Goal: Information Seeking & Learning: Learn about a topic

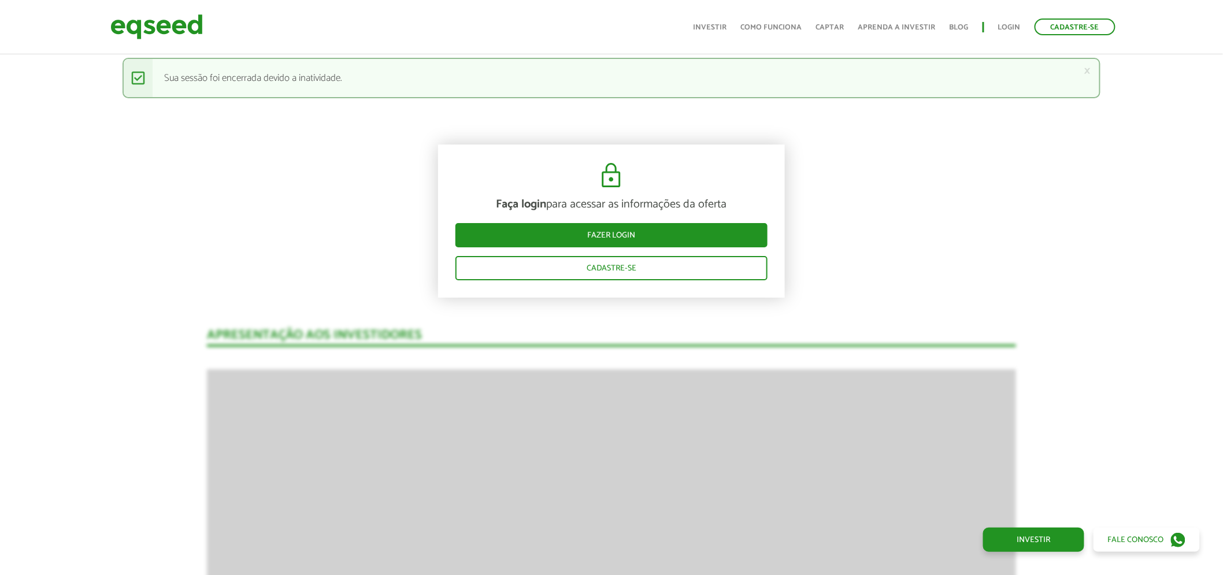
scroll to position [1473, 0]
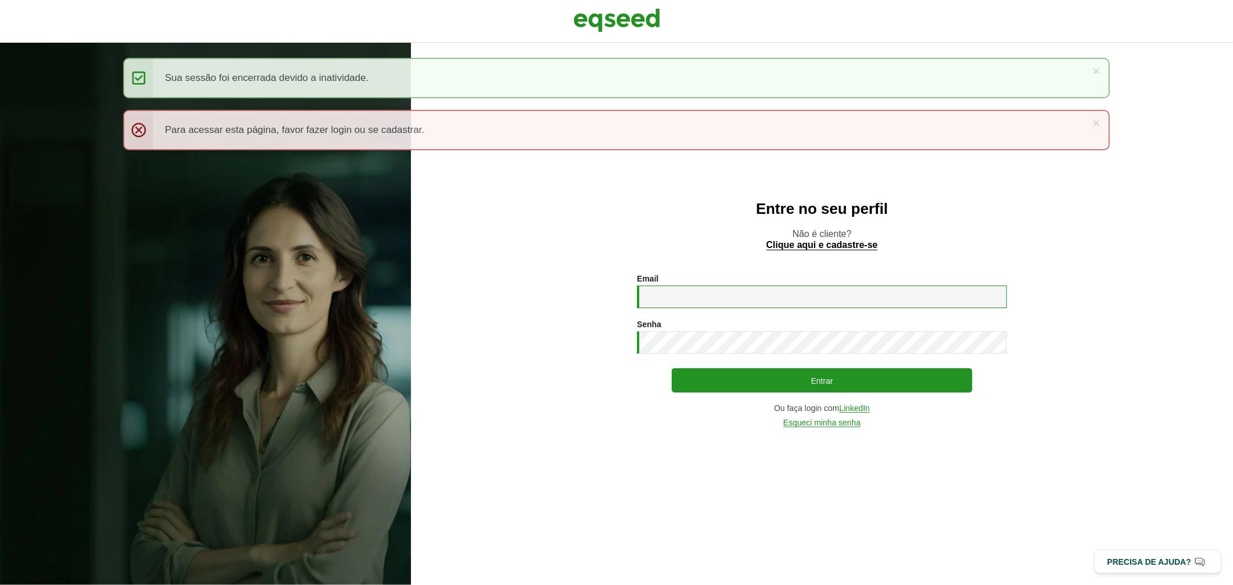
type input "**********"
click at [703, 402] on div "**********" at bounding box center [822, 351] width 370 height 154
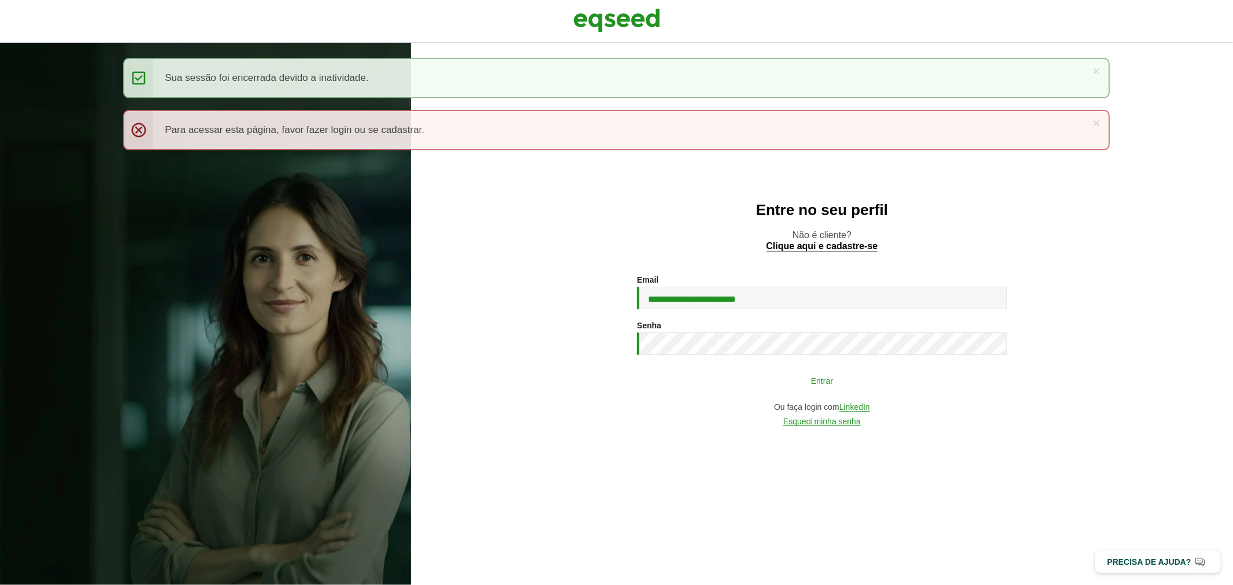
click at [703, 372] on button "Entrar" at bounding box center [822, 380] width 301 height 22
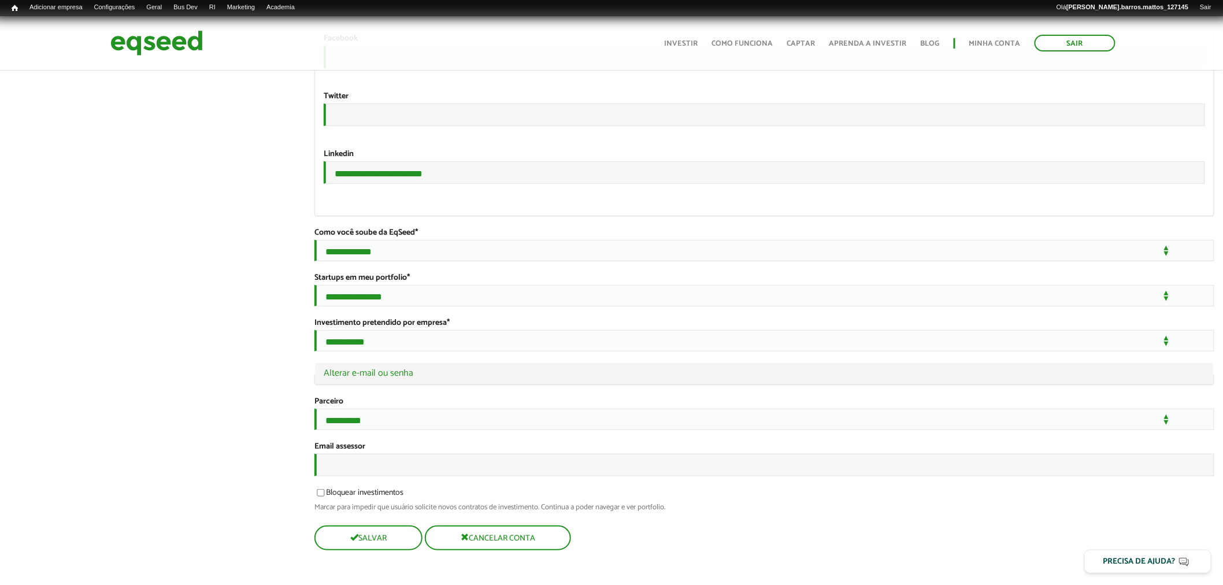
scroll to position [2066, 0]
drag, startPoint x: 458, startPoint y: 140, endPoint x: 293, endPoint y: 148, distance: 165.5
click at [342, 458] on input "Email assessor" at bounding box center [764, 465] width 900 height 23
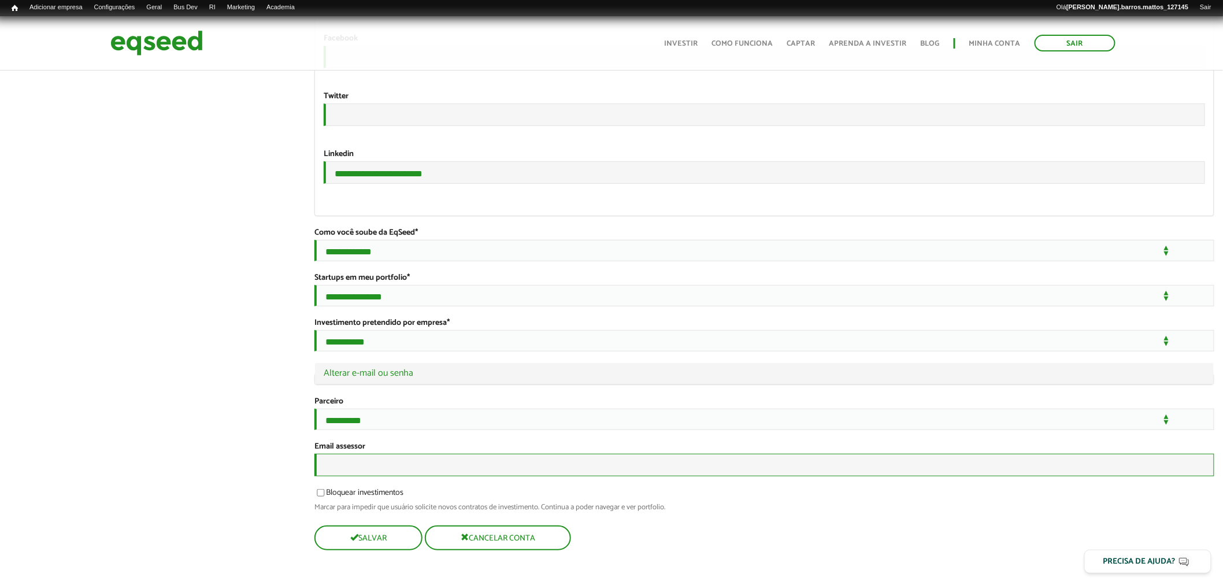
paste input "**********"
type input "**********"
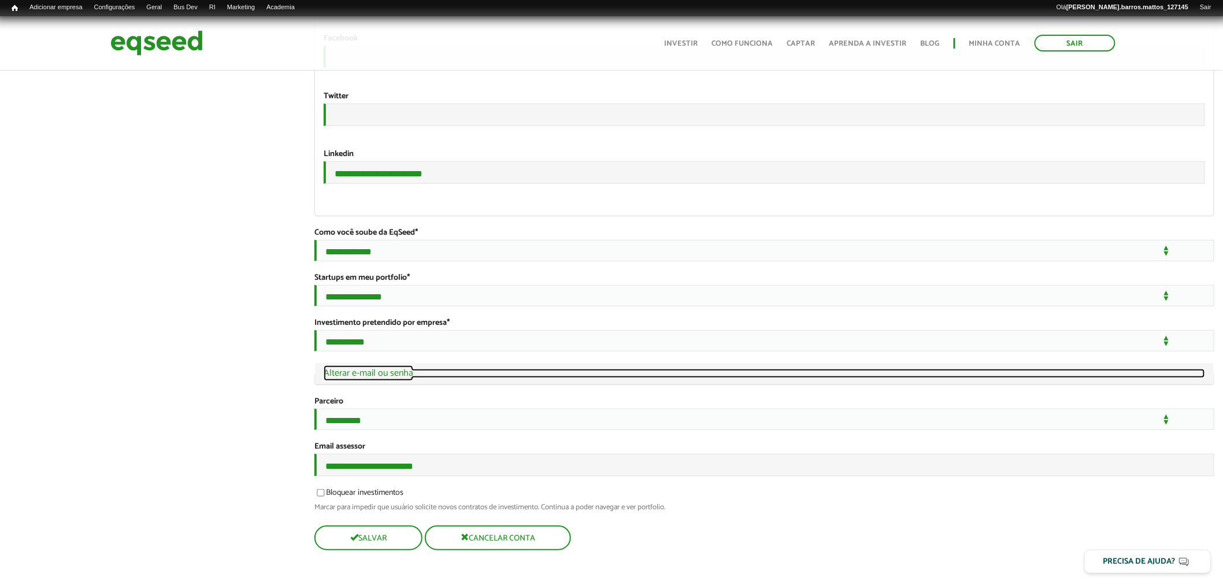
click at [402, 369] on link "Ocultar Alterar e-mail ou senha" at bounding box center [764, 373] width 881 height 9
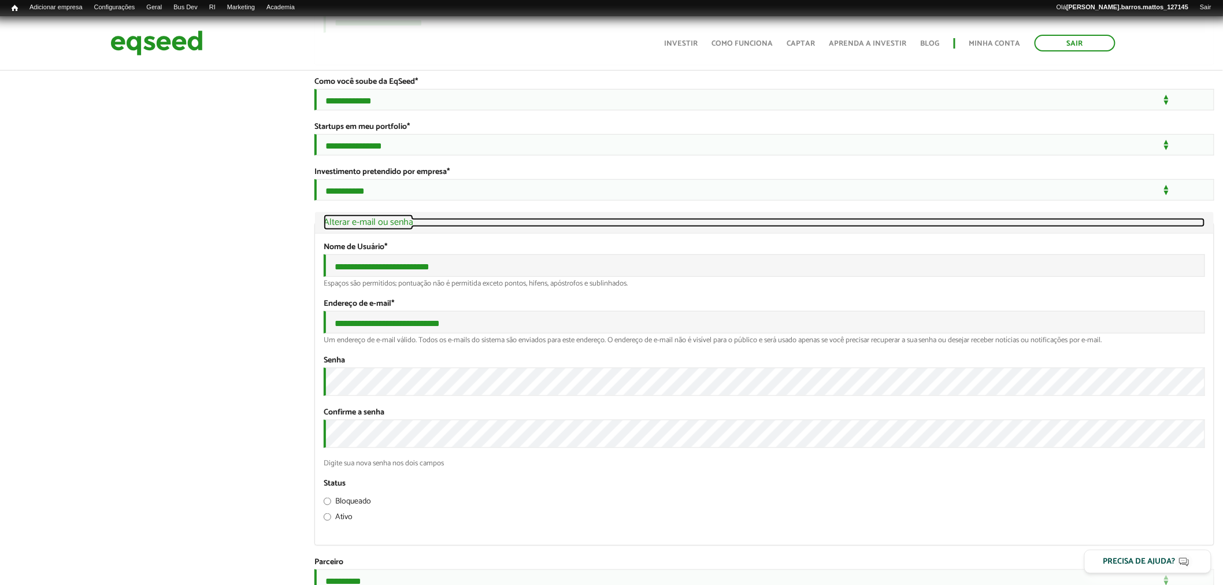
scroll to position [2210, 0]
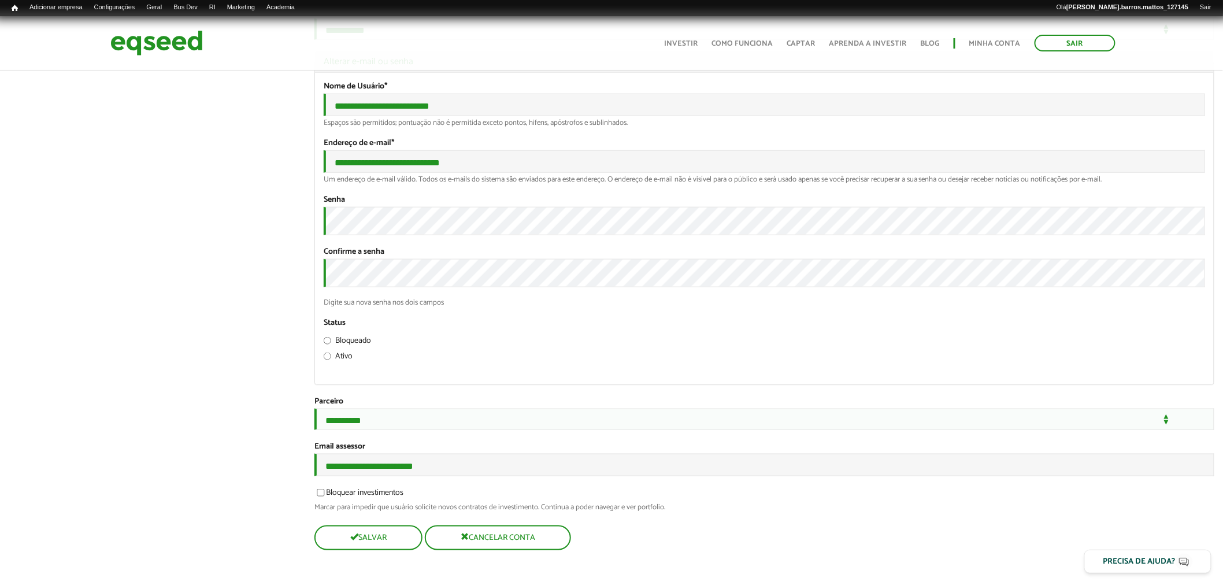
scroll to position [2390, 0]
click at [407, 545] on button "Salvar" at bounding box center [367, 538] width 106 height 23
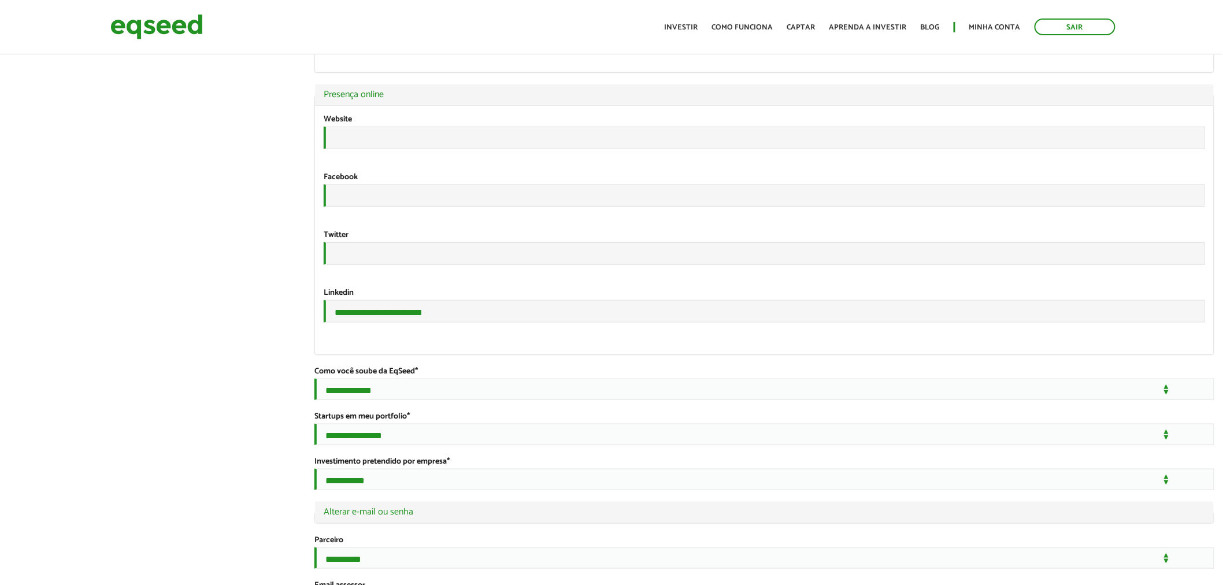
type input "*"
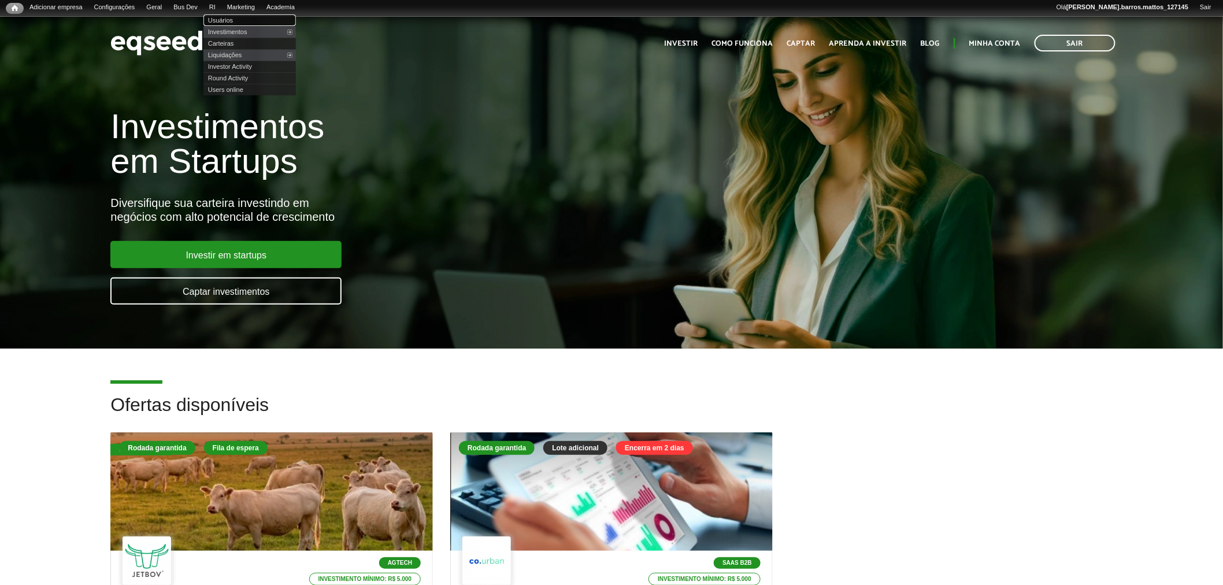
click at [227, 17] on link "Usuários" at bounding box center [249, 20] width 92 height 12
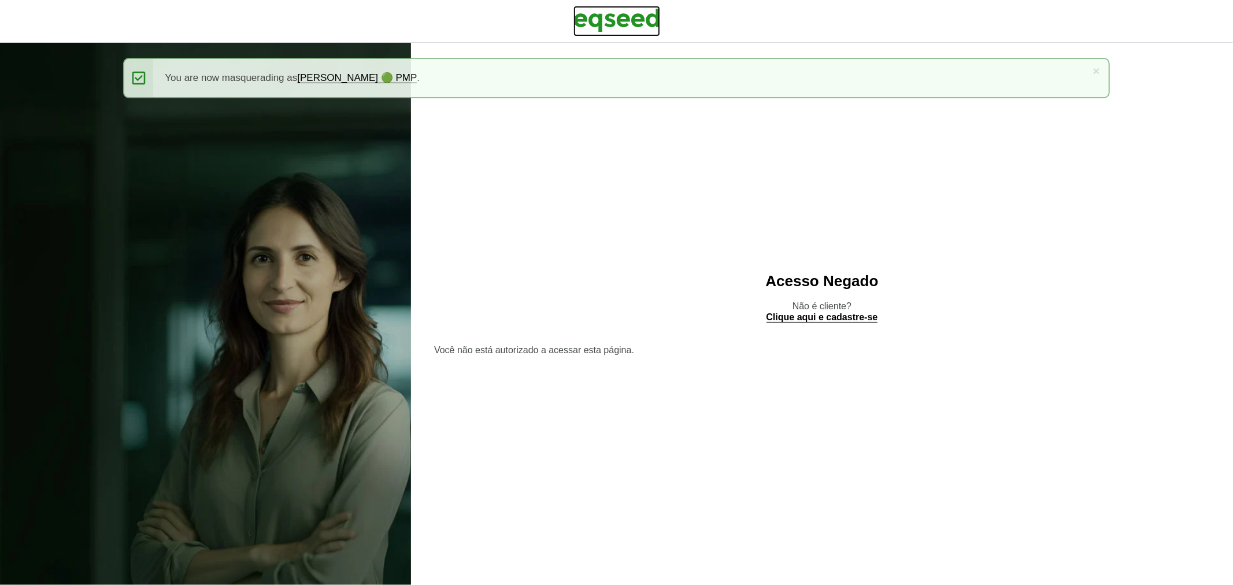
click at [654, 13] on img at bounding box center [616, 20] width 87 height 29
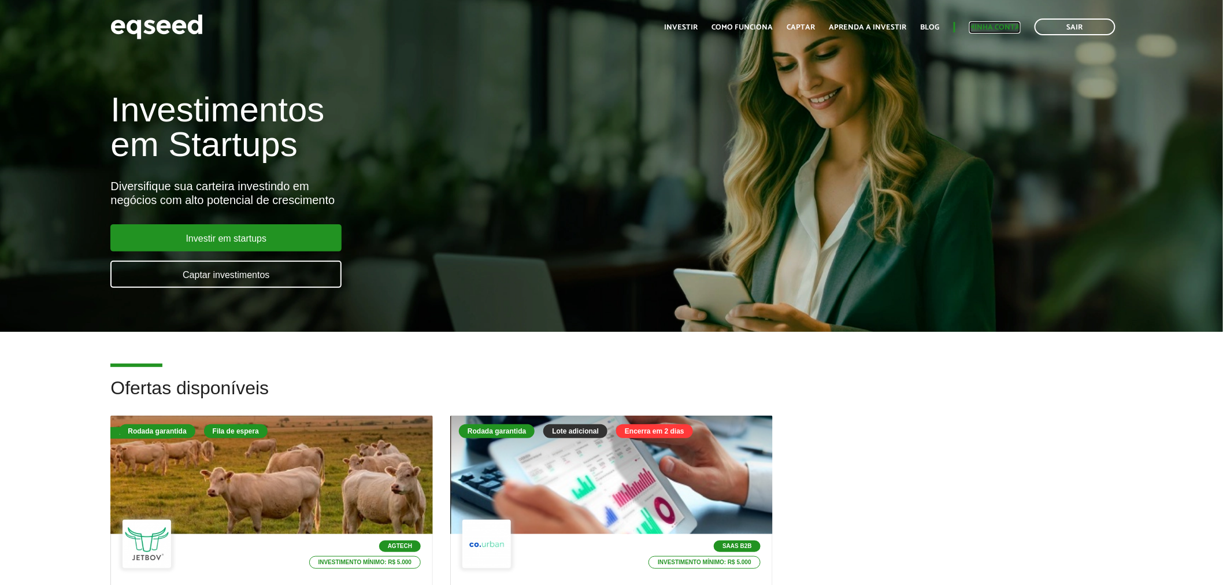
click at [976, 31] on link "Minha conta" at bounding box center [994, 28] width 51 height 8
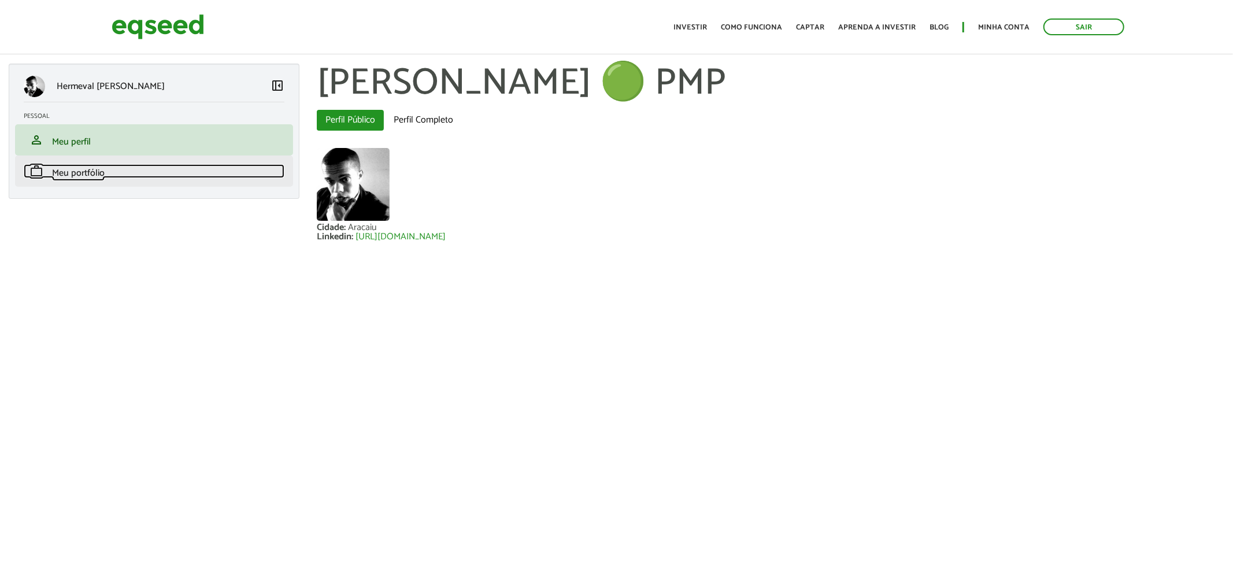
click at [245, 172] on link "work Meu portfólio" at bounding box center [154, 171] width 261 height 14
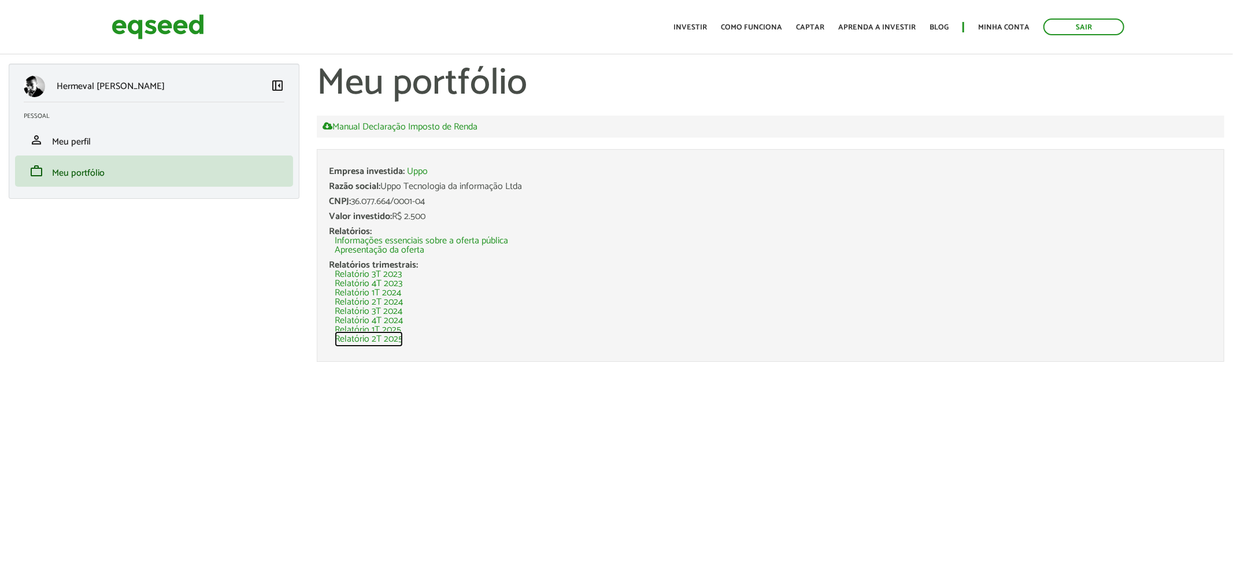
click at [384, 340] on link "Relatório 2T 2025" at bounding box center [369, 339] width 68 height 9
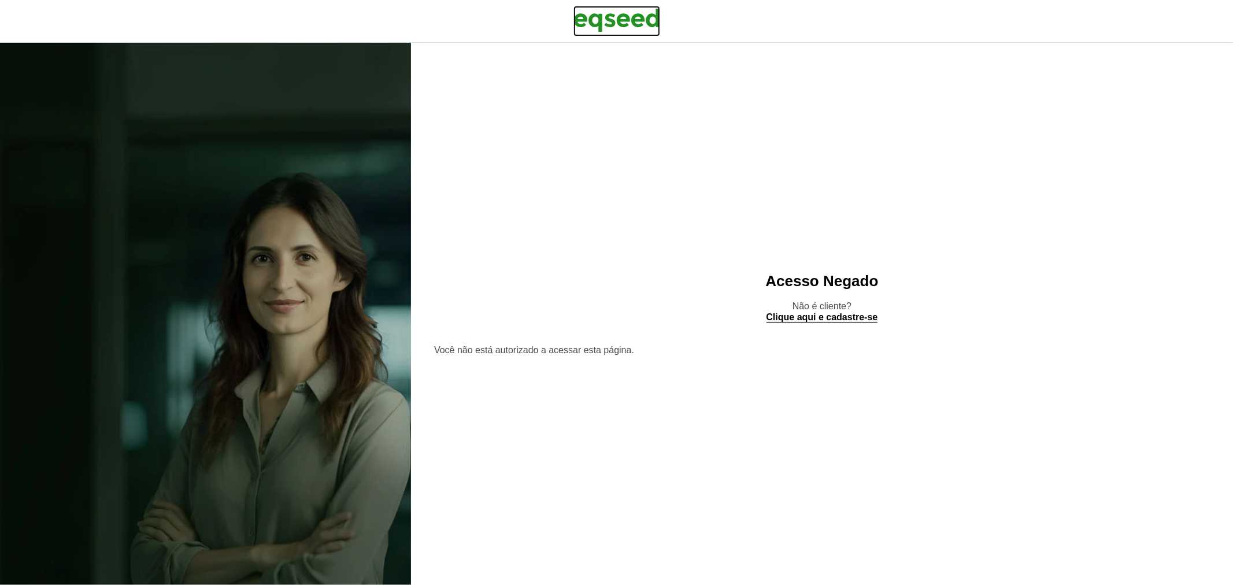
click at [613, 14] on img at bounding box center [616, 20] width 87 height 29
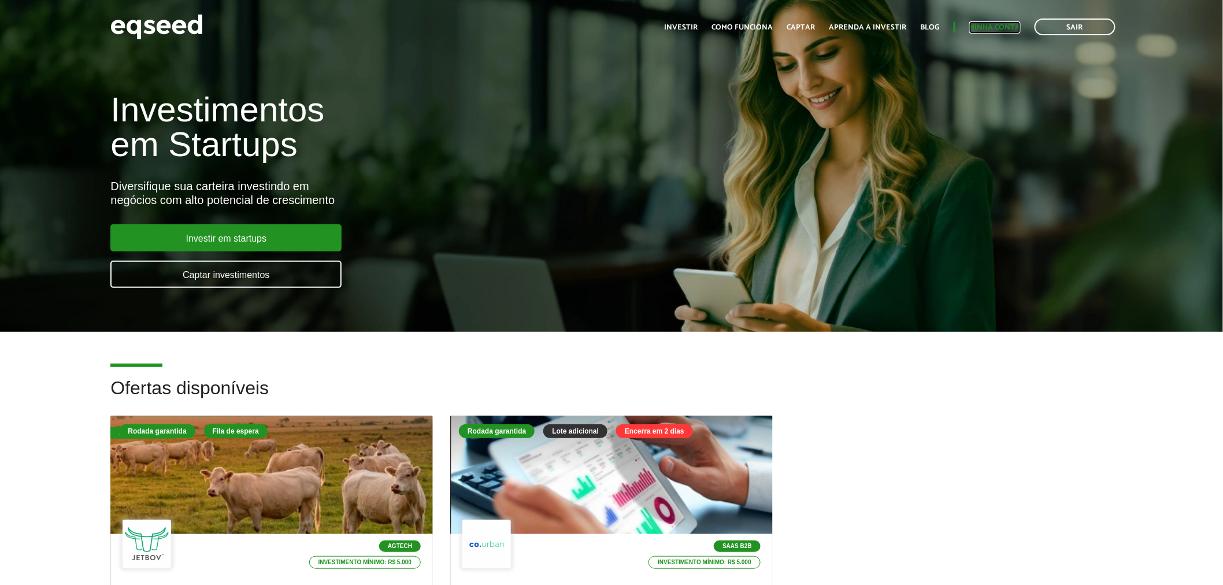
click at [1009, 29] on link "Minha conta" at bounding box center [994, 28] width 51 height 8
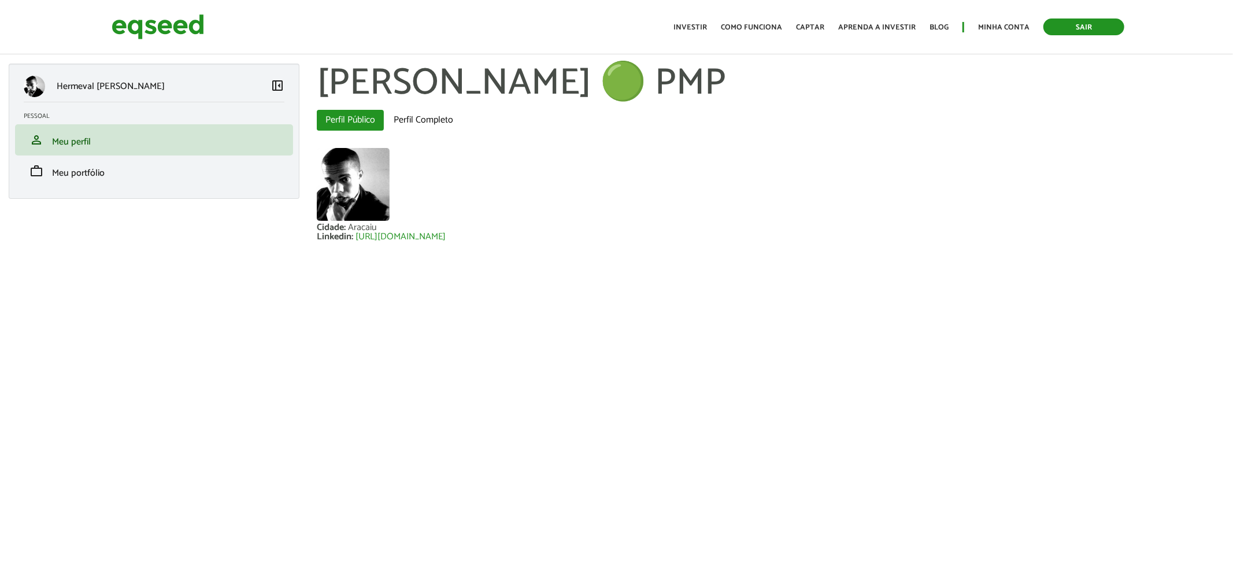
click at [1073, 27] on link "Sair" at bounding box center [1083, 26] width 81 height 17
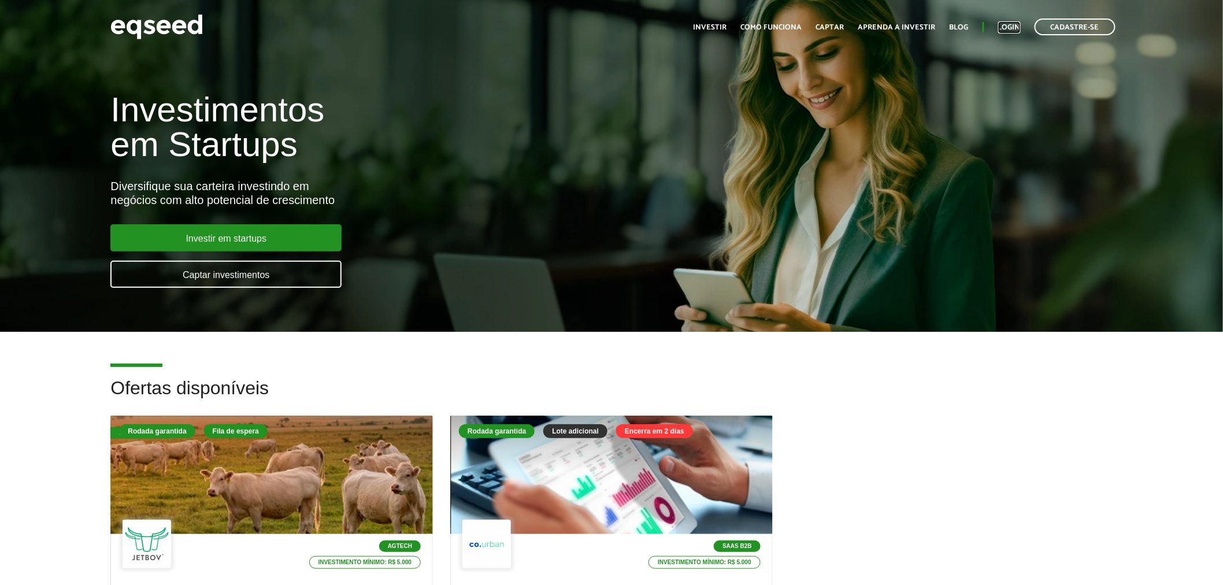
click at [1008, 31] on link "Login" at bounding box center [1009, 28] width 23 height 8
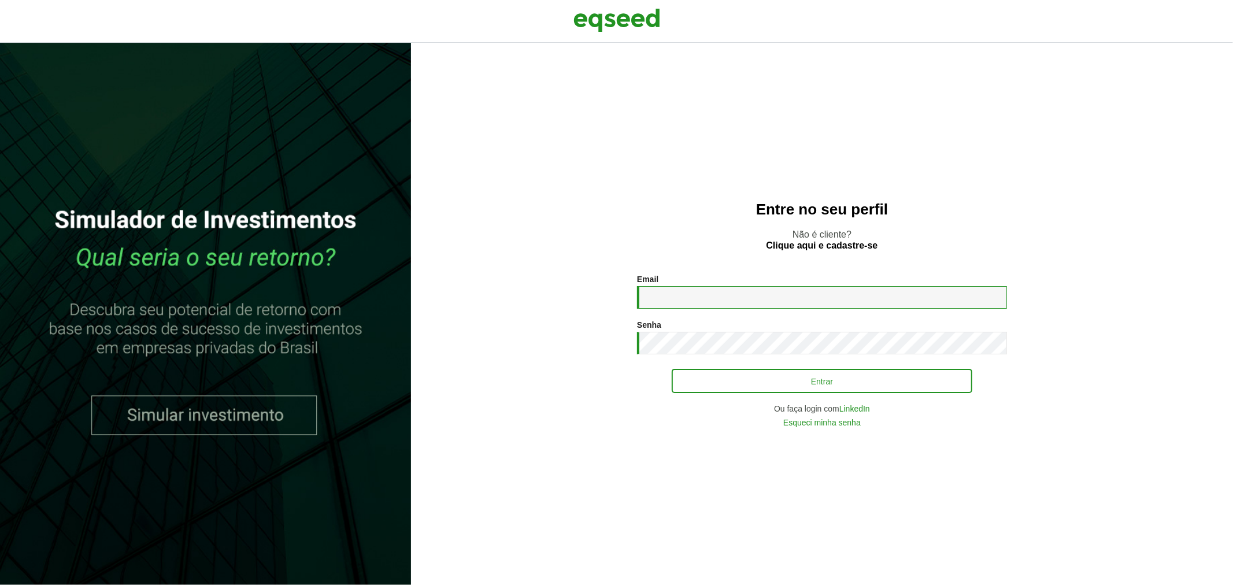
type input "**********"
click at [699, 372] on button "Entrar" at bounding box center [822, 381] width 301 height 22
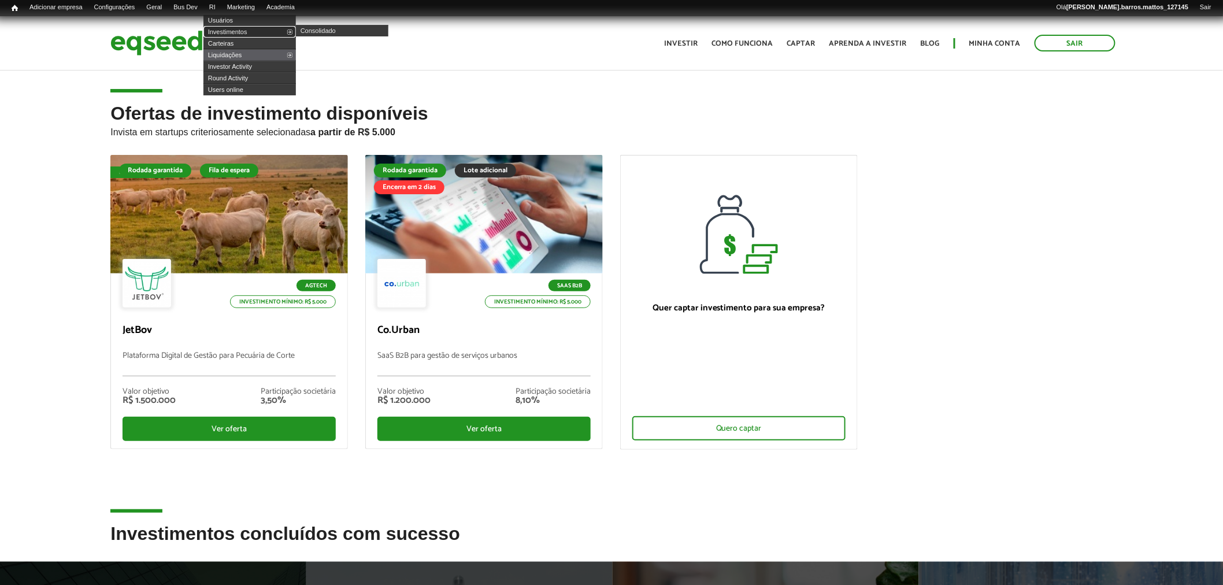
click at [230, 27] on link "Investimentos" at bounding box center [249, 32] width 92 height 12
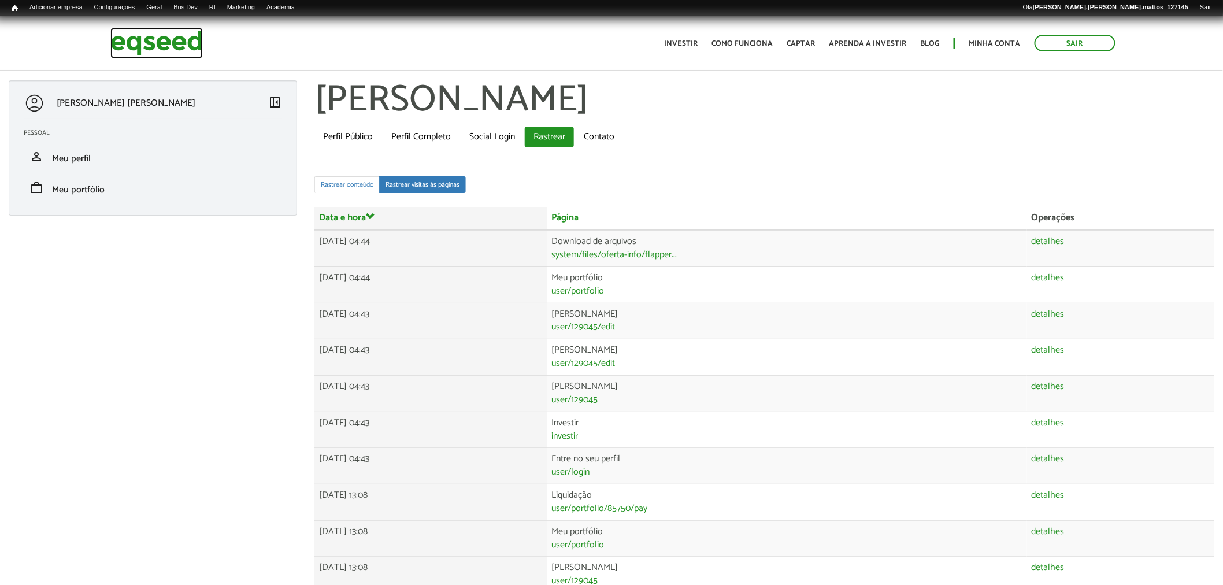
click at [142, 53] on img at bounding box center [156, 43] width 92 height 31
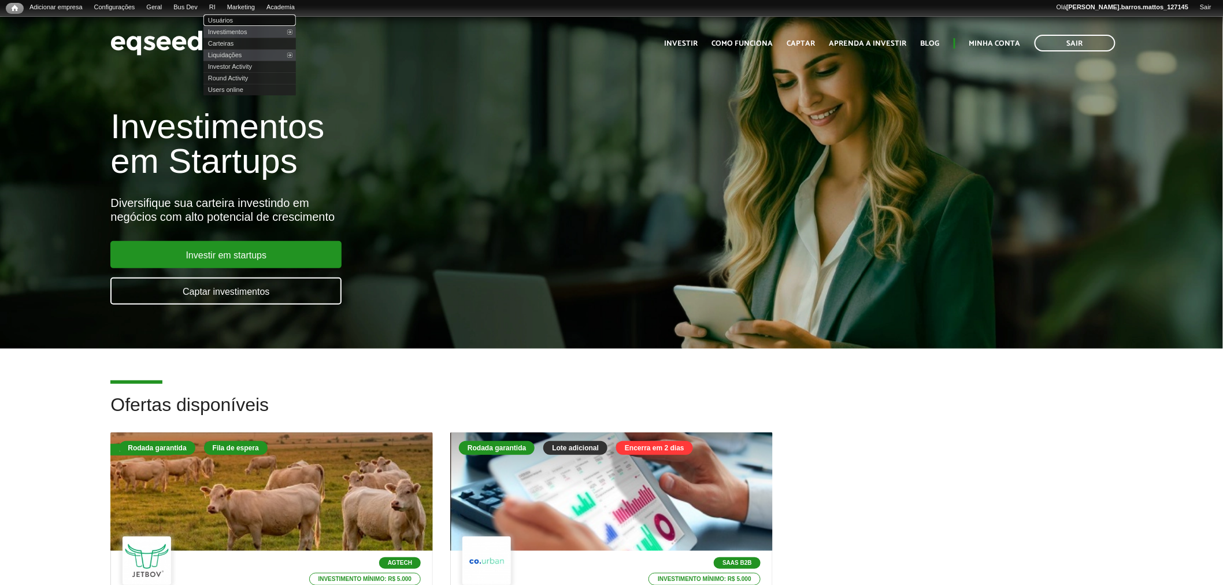
click at [229, 21] on link "Usuários" at bounding box center [249, 20] width 92 height 12
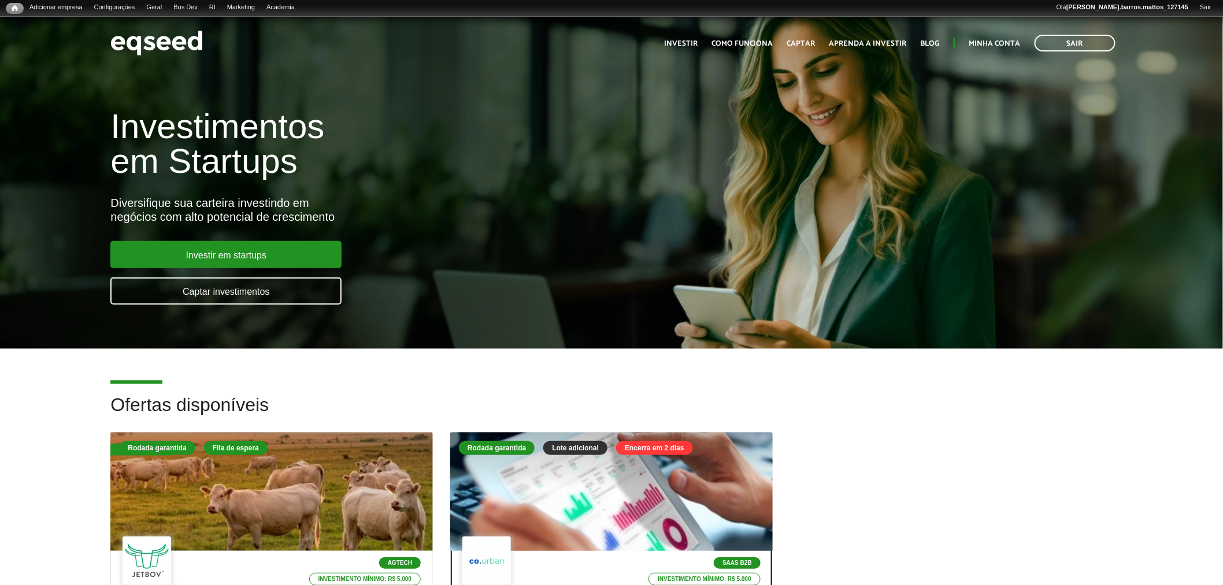
click at [551, 504] on div at bounding box center [611, 492] width 387 height 142
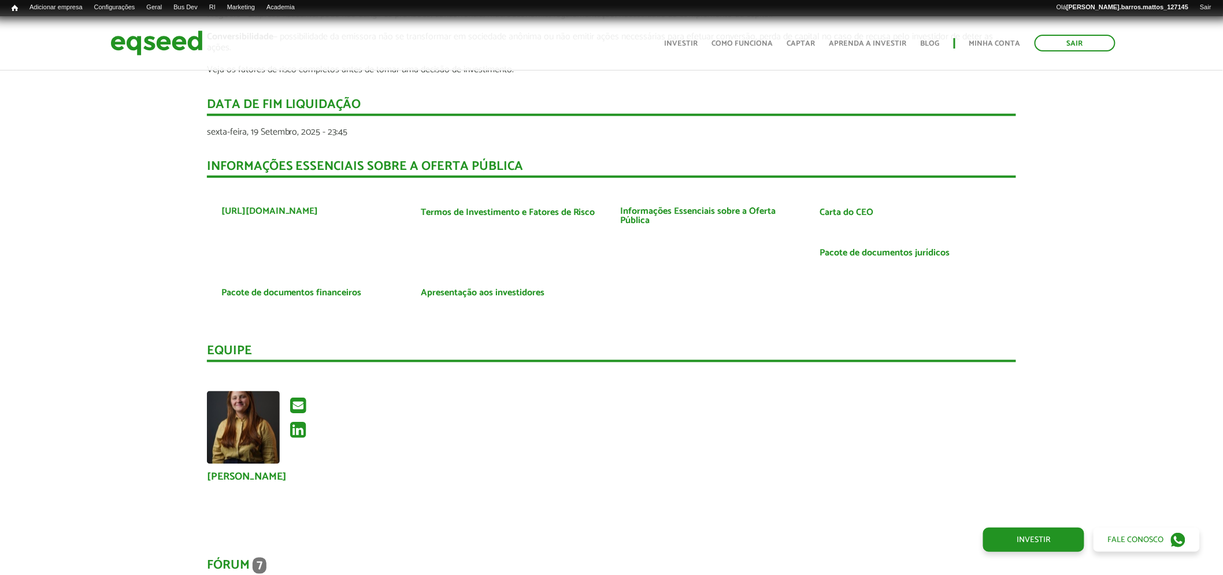
drag, startPoint x: 1232, startPoint y: 47, endPoint x: 943, endPoint y: 408, distance: 462.1
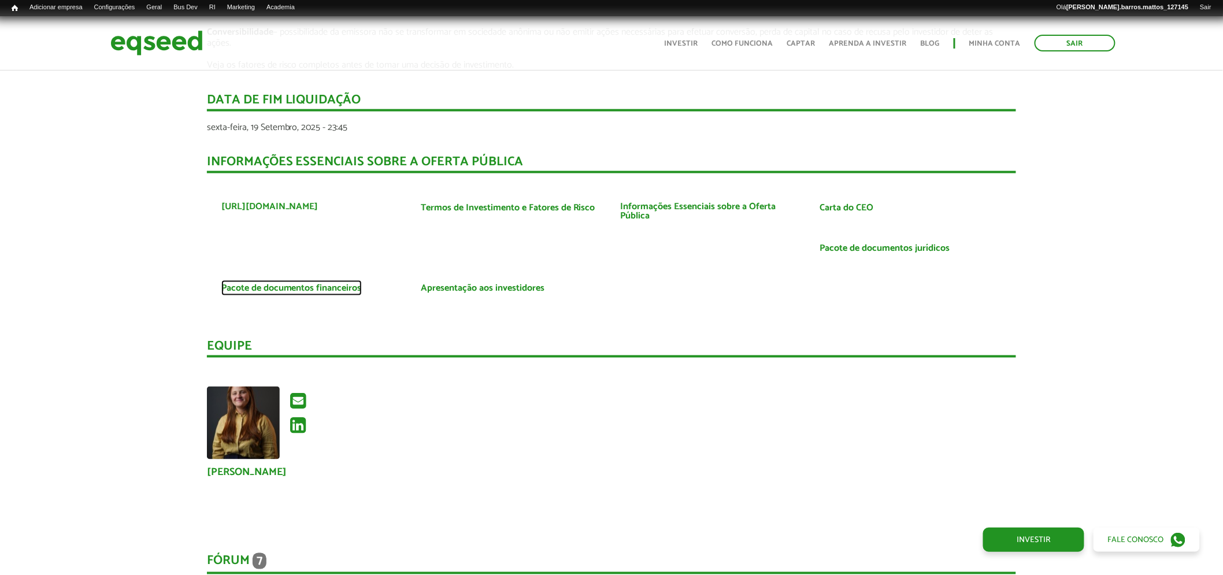
click at [344, 284] on link "Pacote de documentos financeiros" at bounding box center [291, 288] width 140 height 9
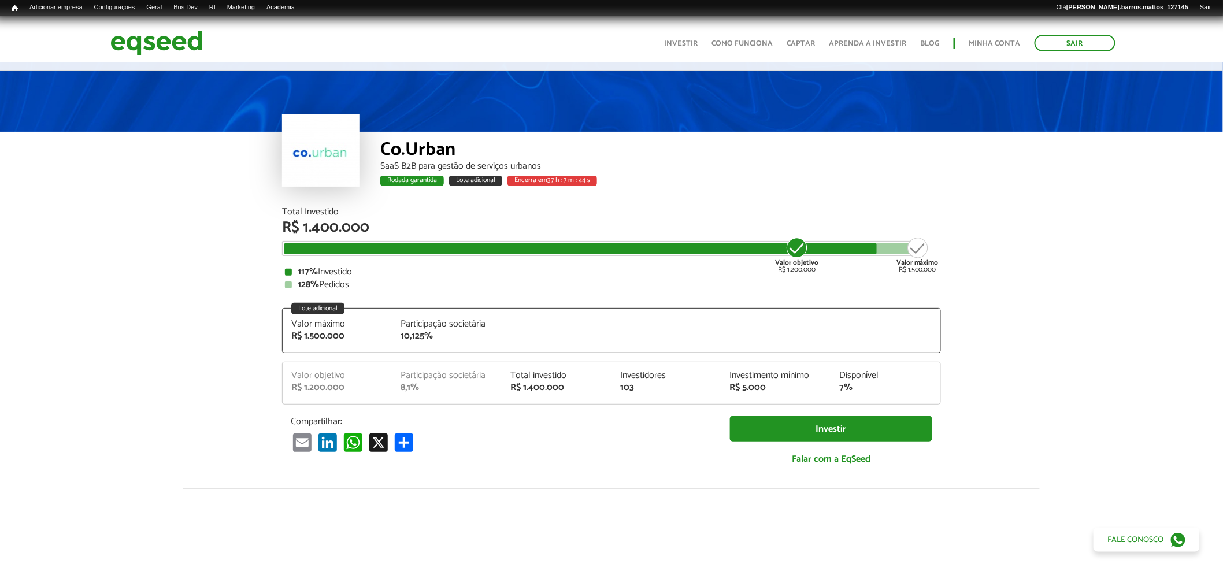
scroll to position [0, 0]
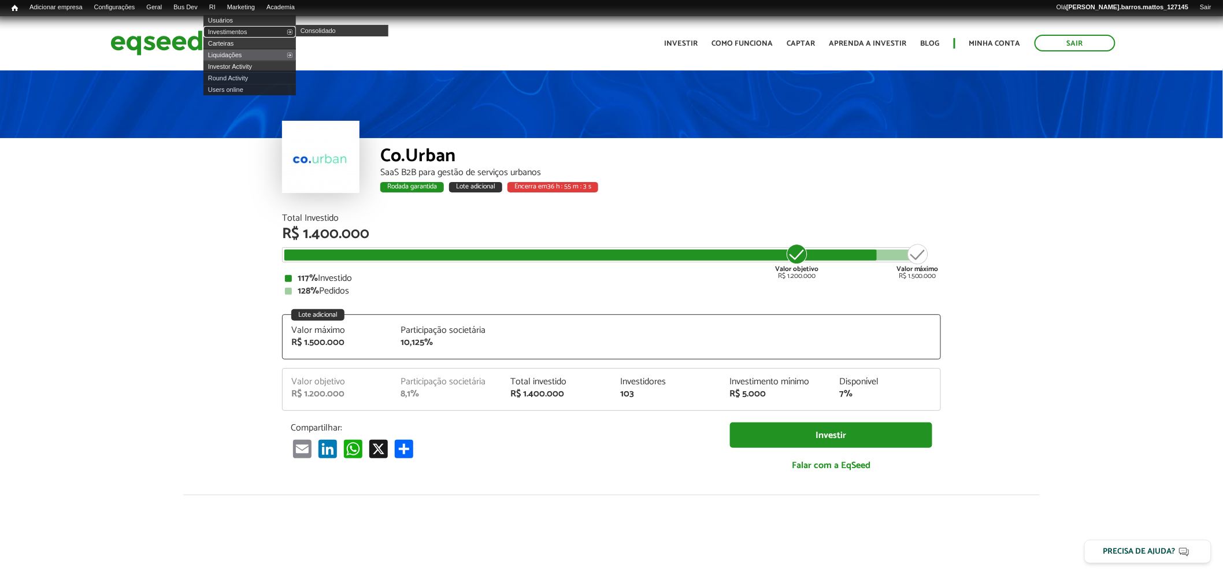
click at [229, 27] on link "Investimentos" at bounding box center [249, 32] width 92 height 12
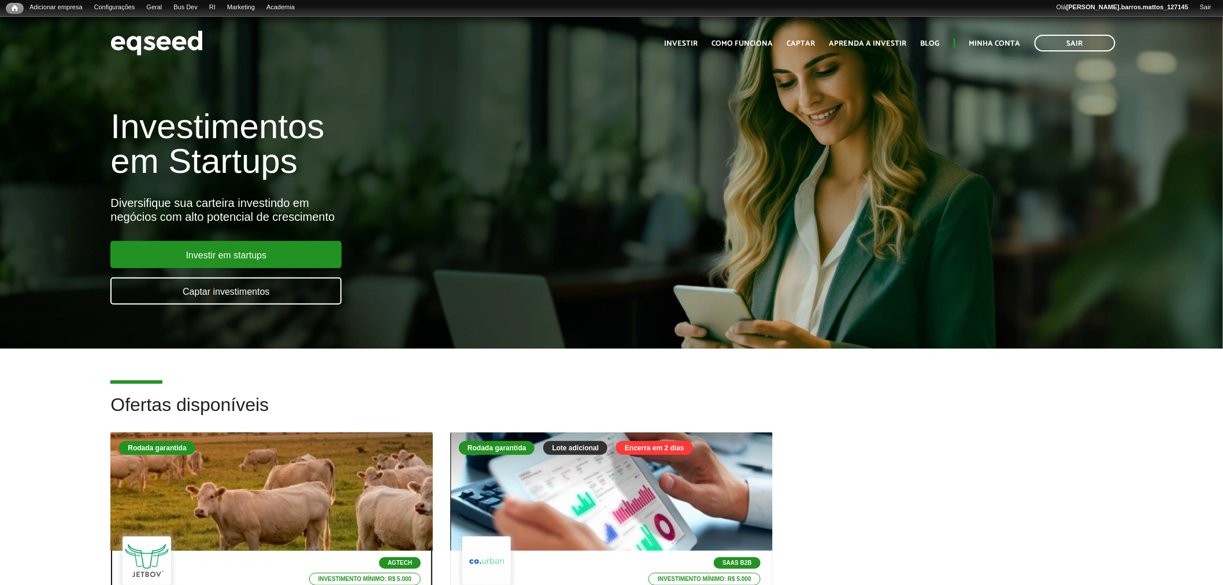
click at [322, 499] on div at bounding box center [272, 492] width 387 height 142
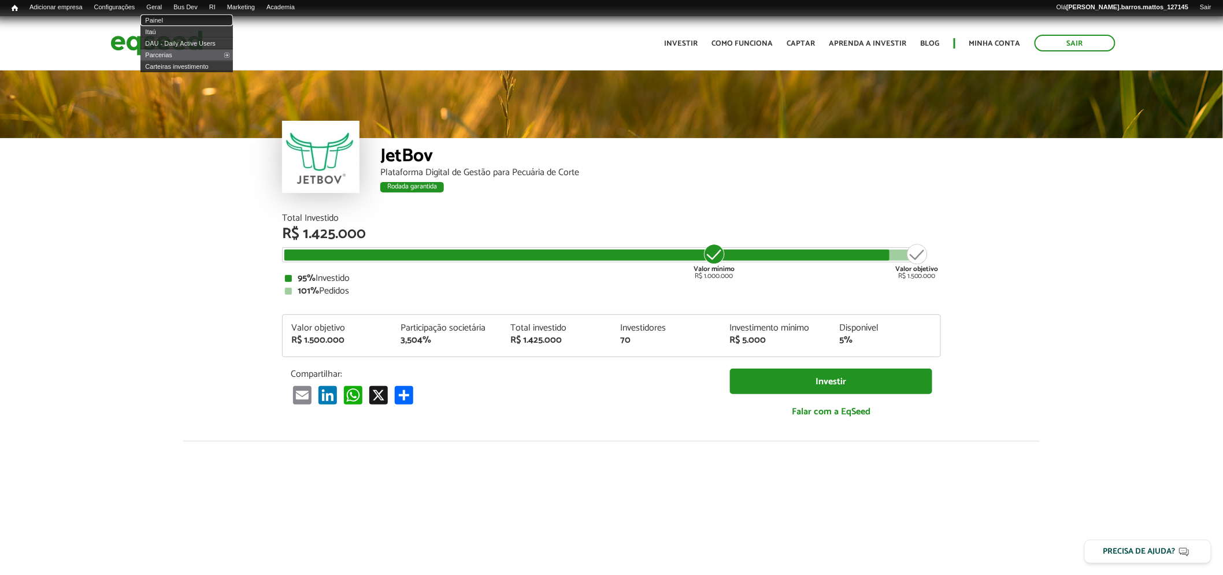
click at [160, 16] on link "Painel" at bounding box center [186, 20] width 92 height 12
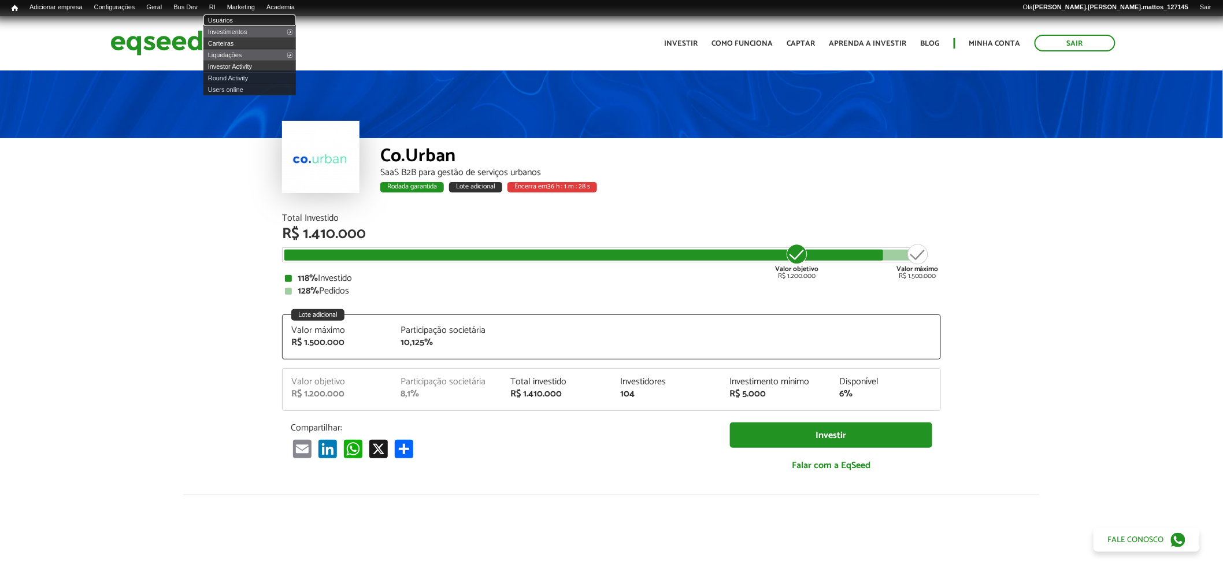
click at [224, 17] on link "Usuários" at bounding box center [249, 20] width 92 height 12
